Goal: Information Seeking & Learning: Learn about a topic

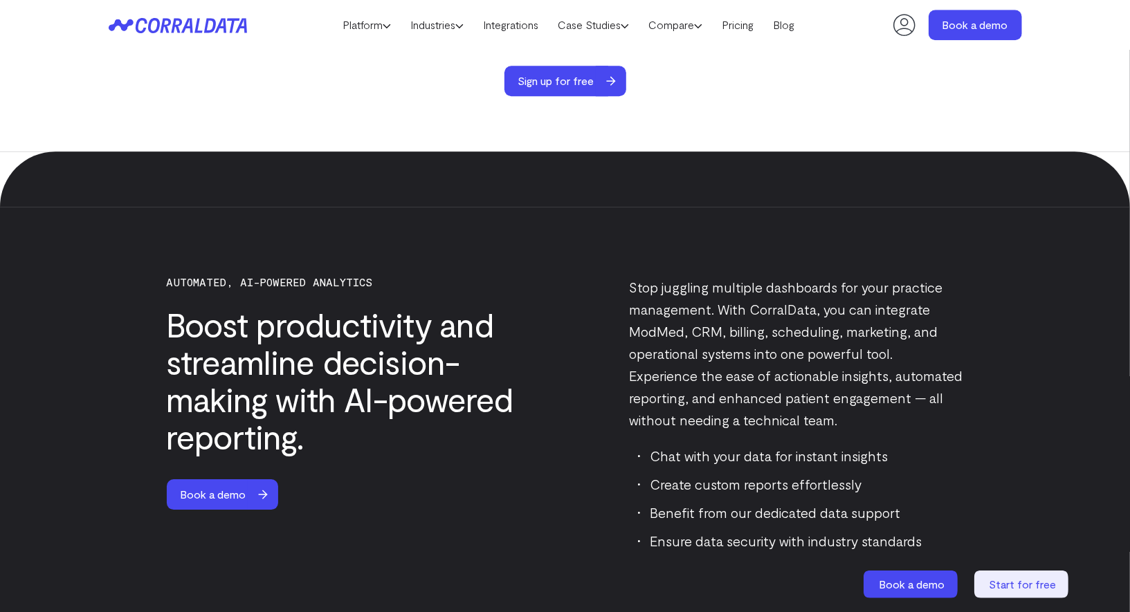
scroll to position [2615, 0]
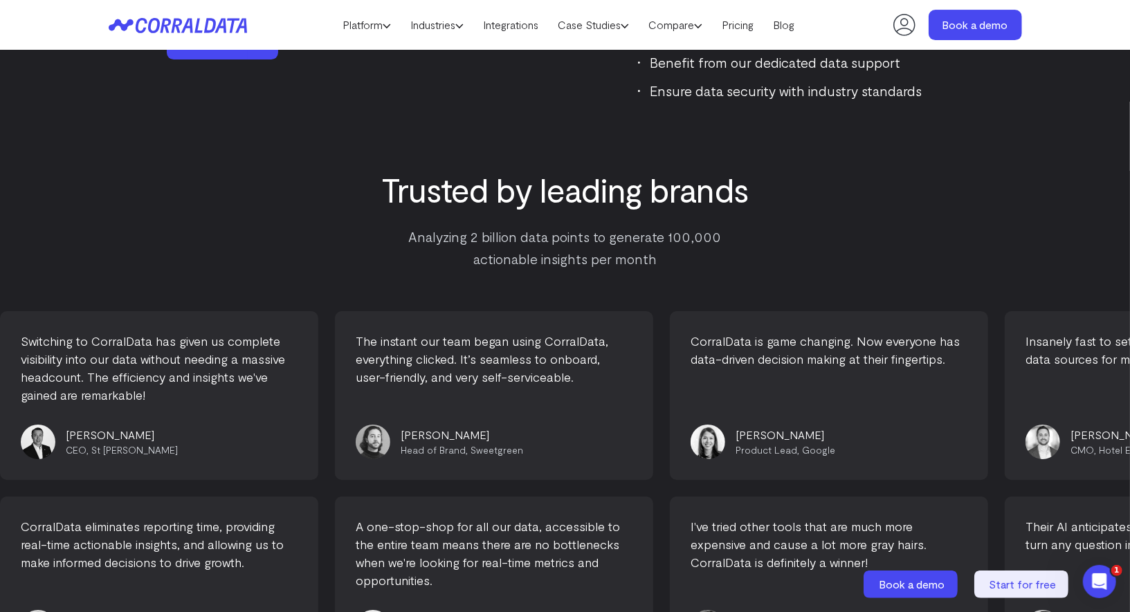
scroll to position [3123, 0]
